Goal: Navigation & Orientation: Find specific page/section

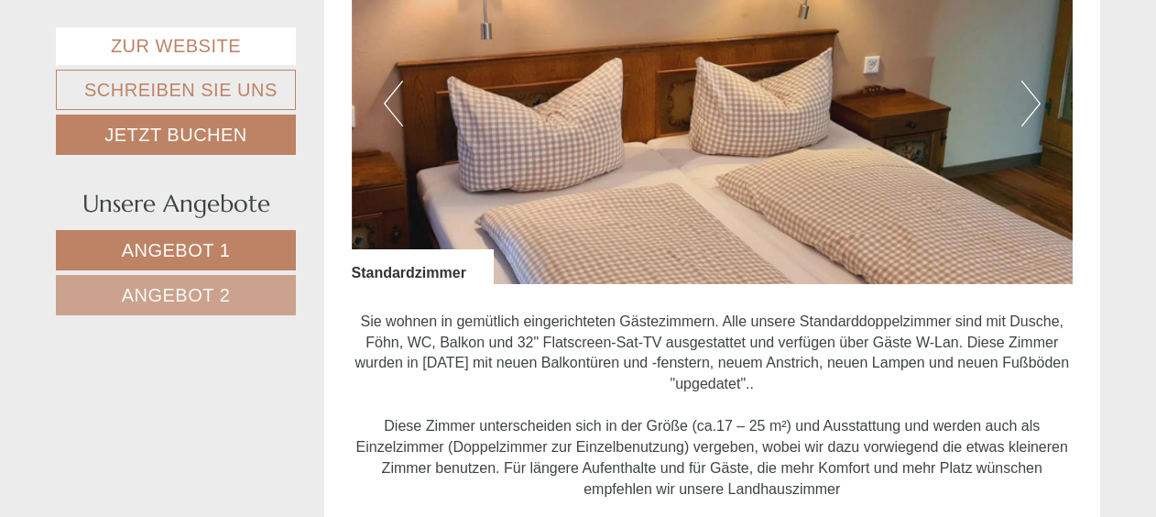
scroll to position [1008, 0]
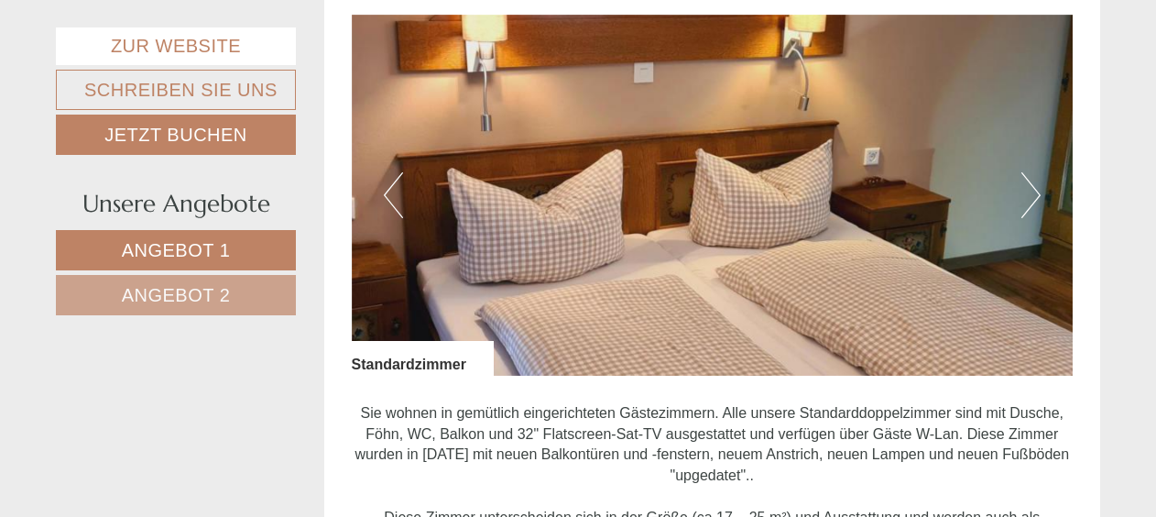
click at [1034, 191] on button "Next" at bounding box center [1031, 195] width 19 height 46
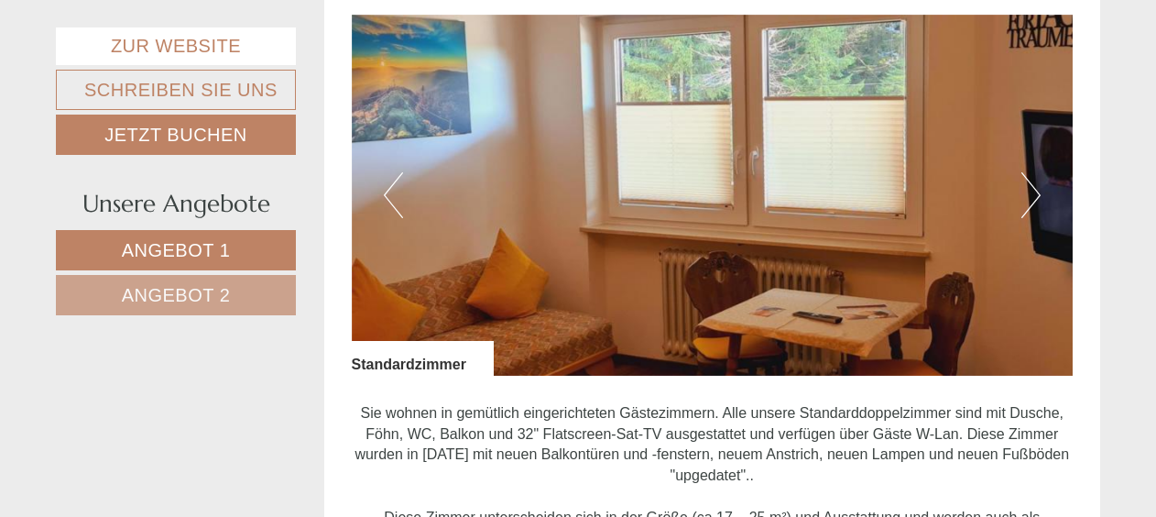
click at [1034, 191] on button "Next" at bounding box center [1031, 195] width 19 height 46
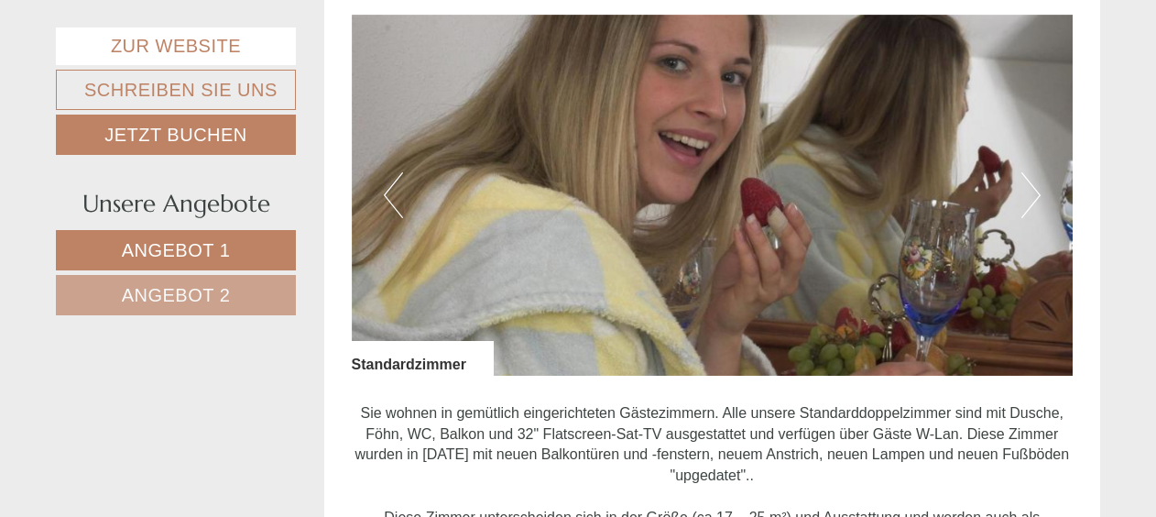
click at [1034, 191] on button "Next" at bounding box center [1031, 195] width 19 height 46
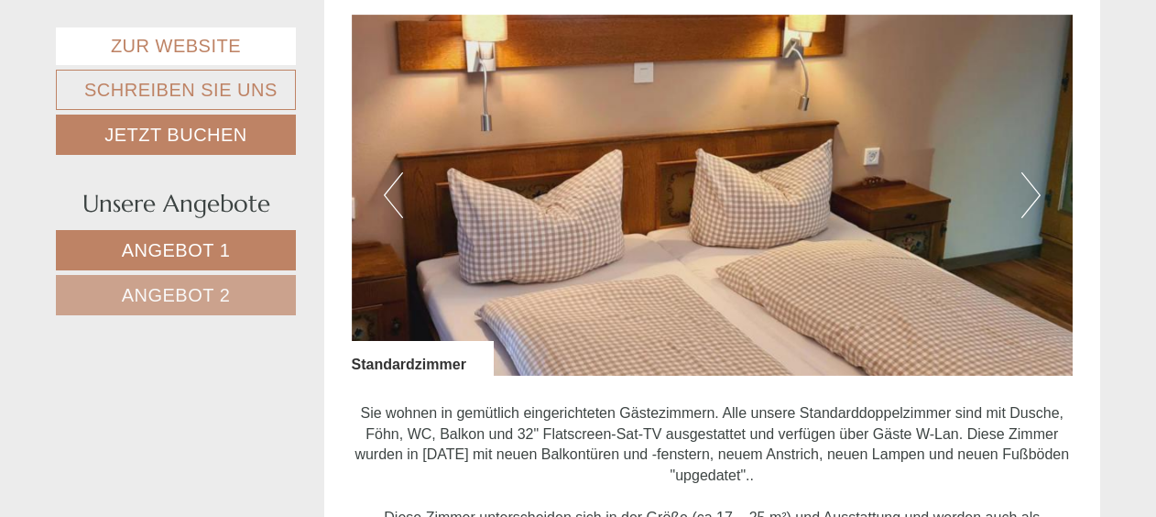
click at [1034, 191] on button "Next" at bounding box center [1031, 195] width 19 height 46
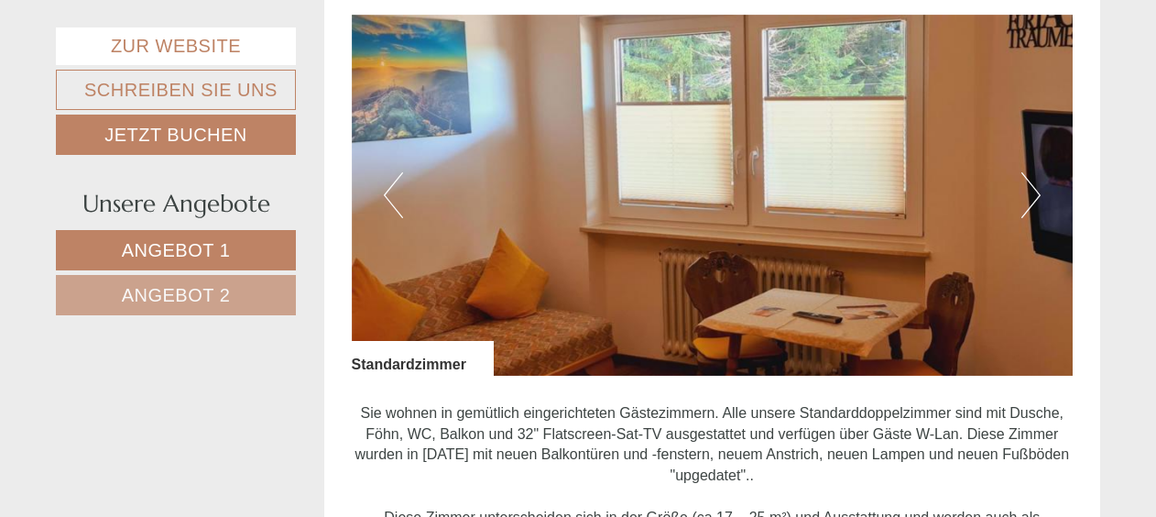
click at [1034, 191] on button "Next" at bounding box center [1031, 195] width 19 height 46
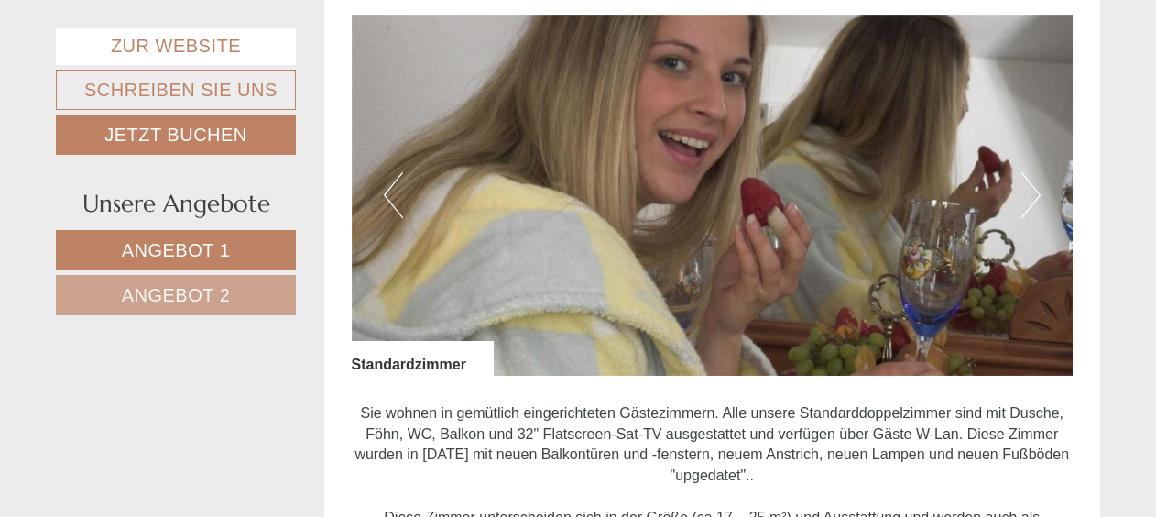
click at [1034, 191] on button "Next" at bounding box center [1031, 195] width 19 height 46
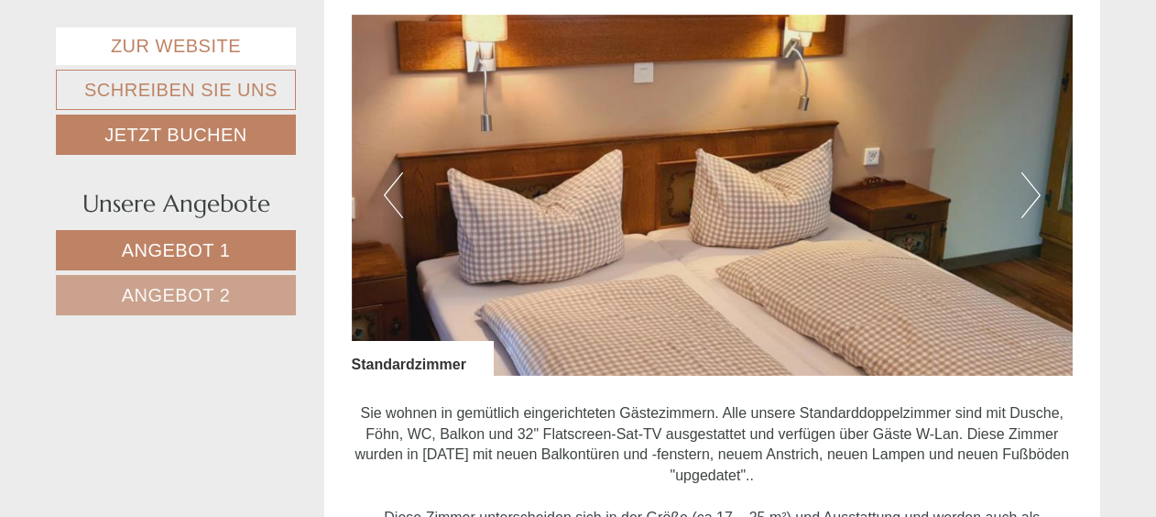
click at [1033, 191] on button "Next" at bounding box center [1031, 195] width 19 height 46
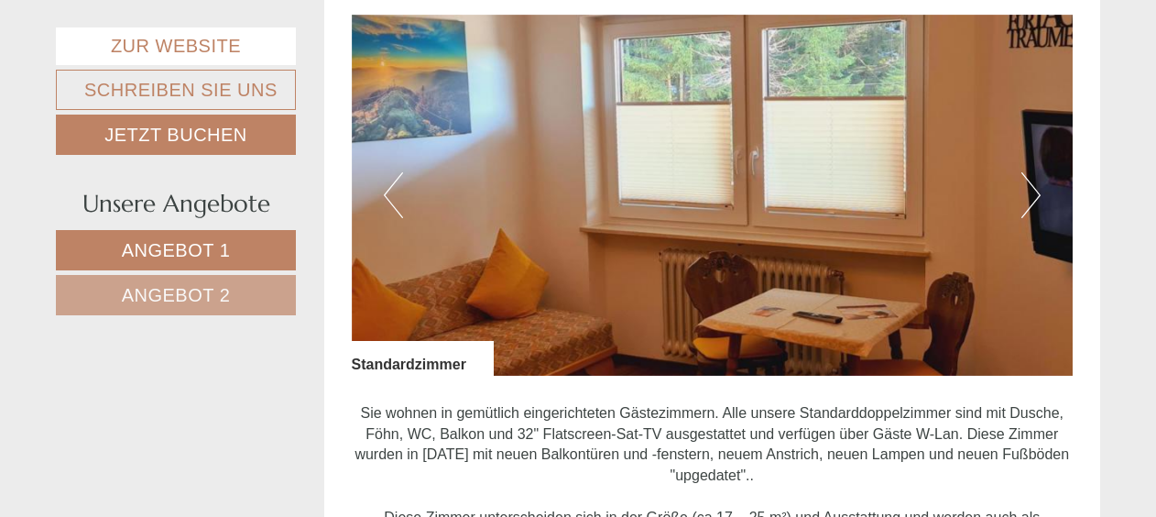
click at [1031, 192] on button "Next" at bounding box center [1031, 195] width 19 height 46
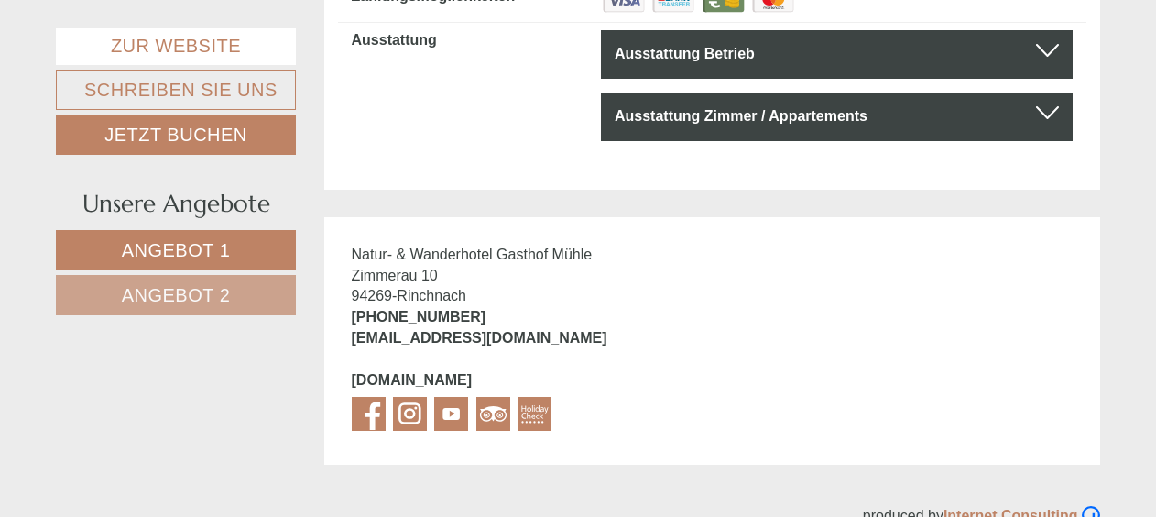
scroll to position [5399, 0]
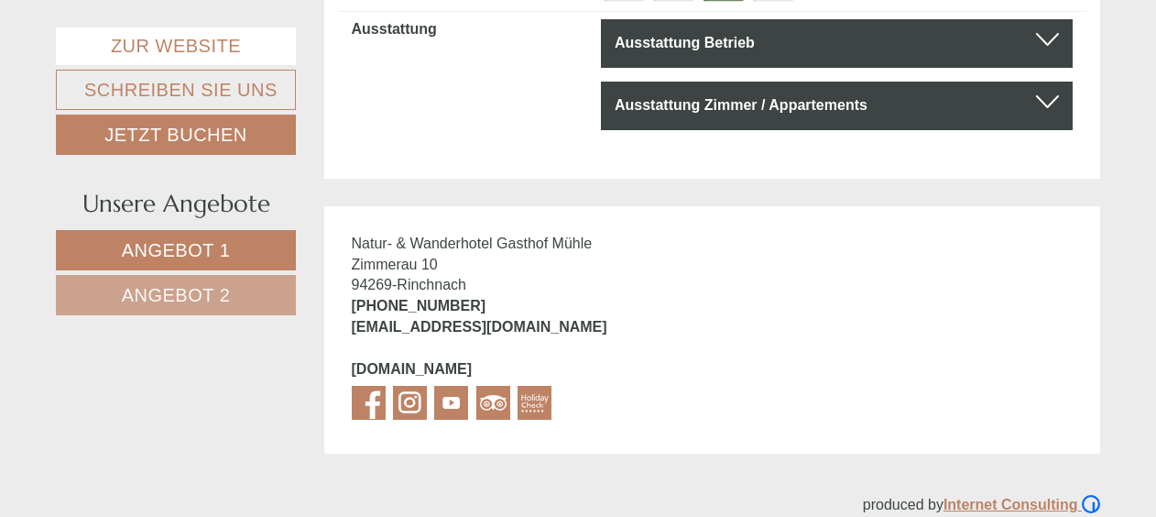
click at [203, 246] on span "Angebot 1" at bounding box center [176, 250] width 109 height 20
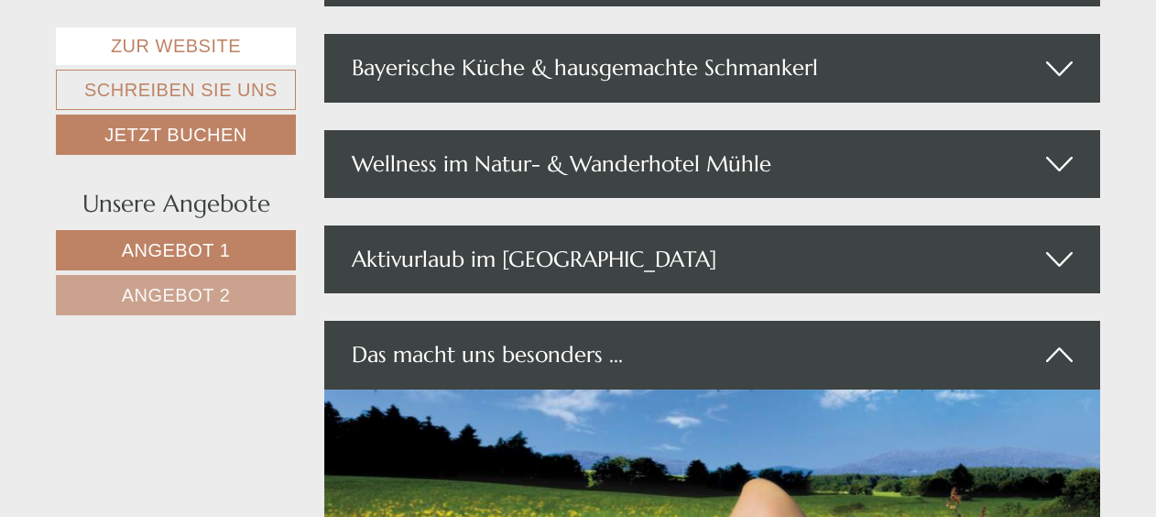
scroll to position [2658, 0]
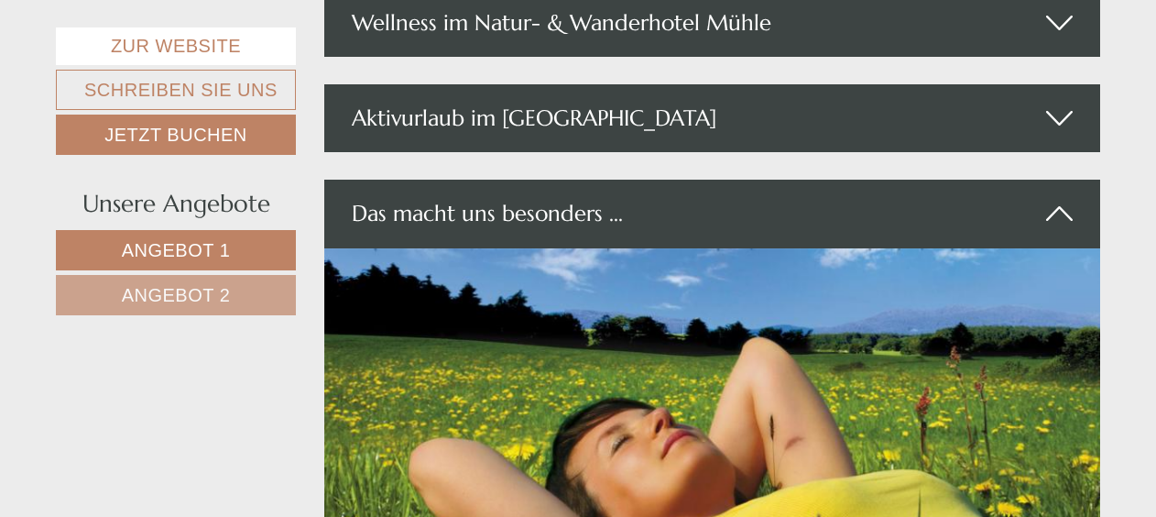
click at [586, 213] on div "Das macht uns besonders ..." at bounding box center [712, 214] width 777 height 68
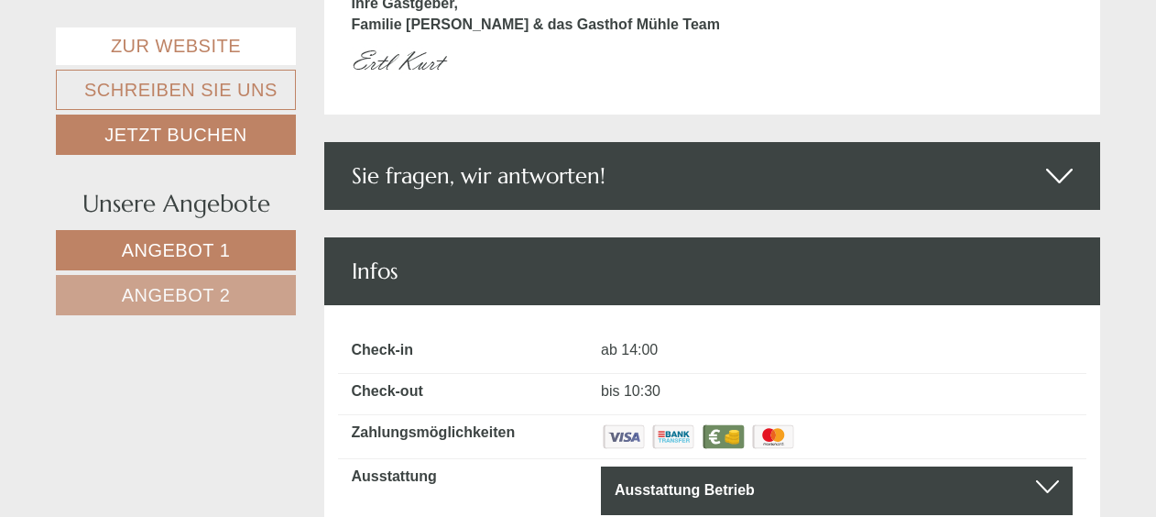
scroll to position [3116, 0]
